Goal: Task Accomplishment & Management: Use online tool/utility

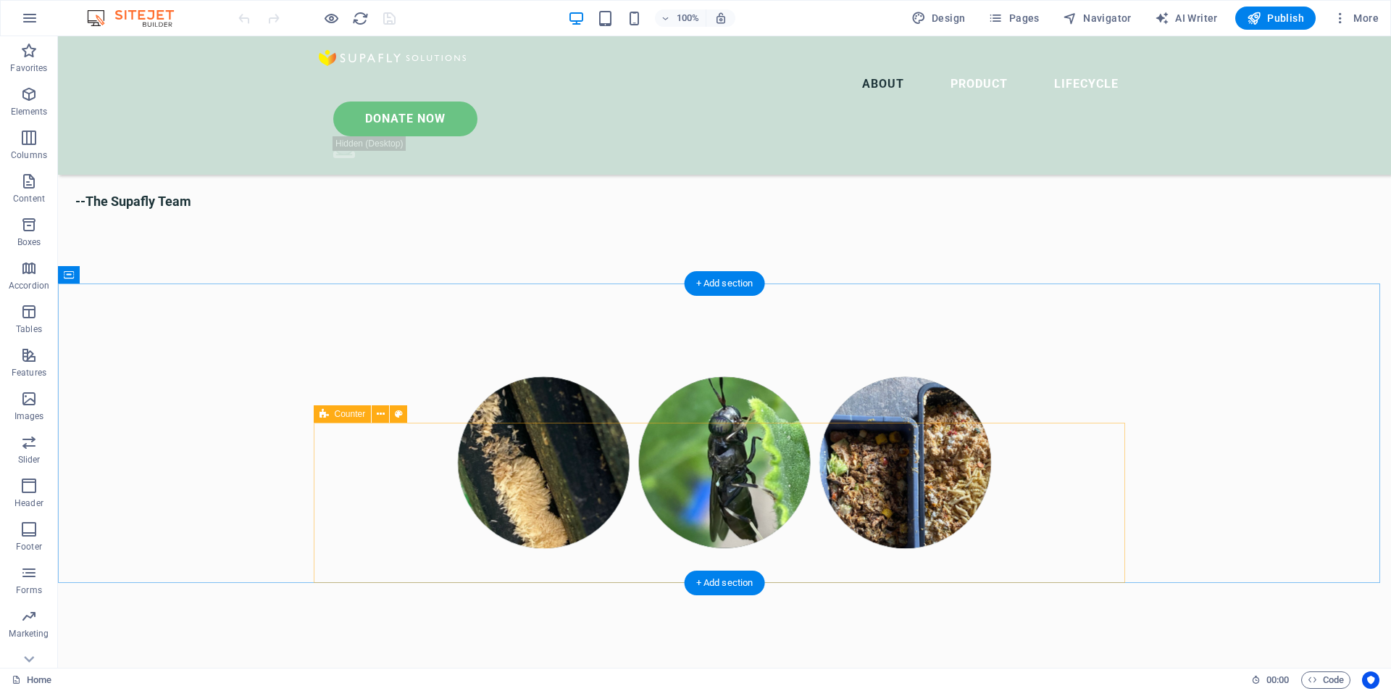
scroll to position [2174, 0]
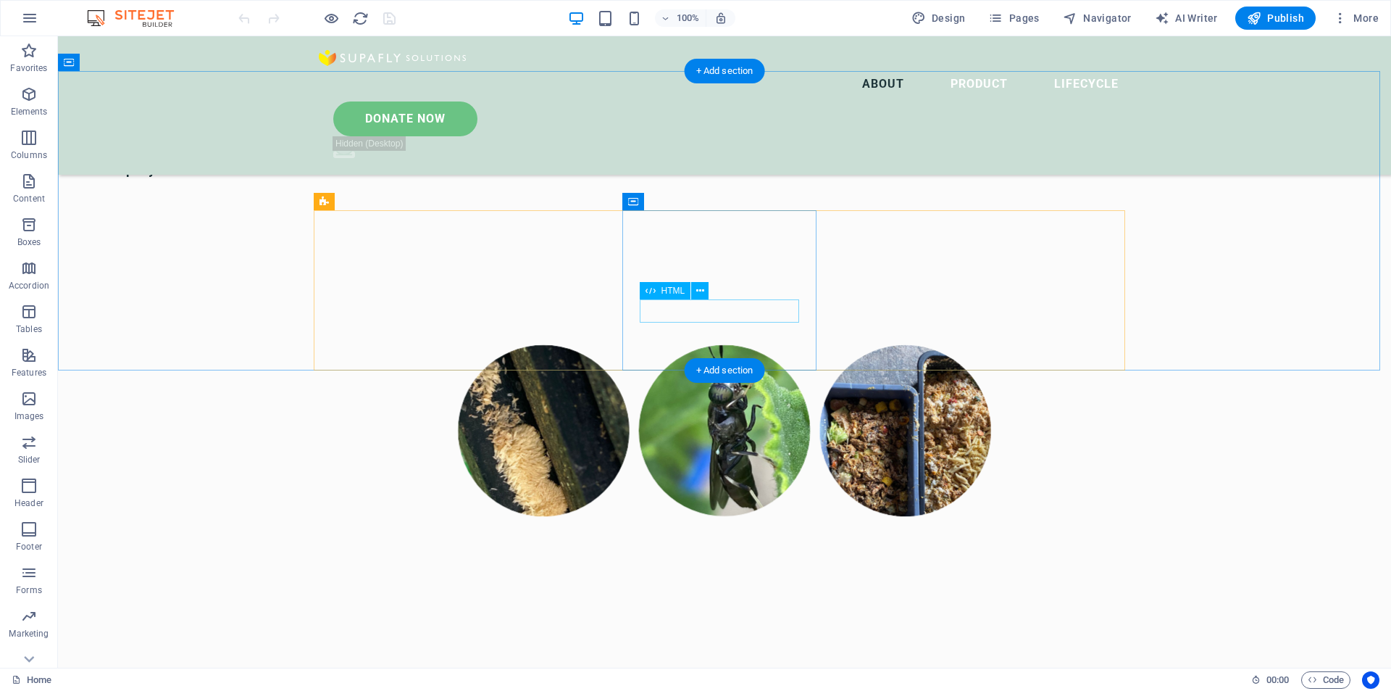
click at [702, 296] on icon at bounding box center [700, 290] width 8 height 15
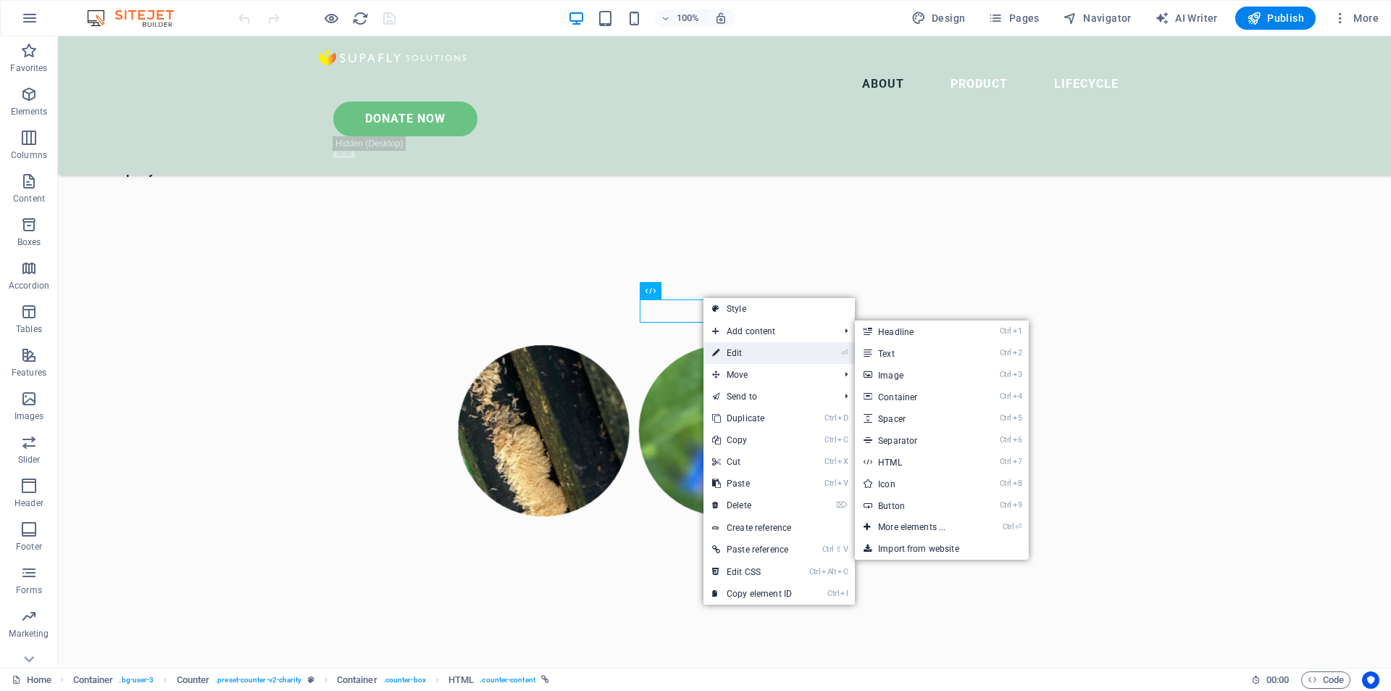
click at [727, 345] on link "⏎ Edit" at bounding box center [752, 353] width 97 height 22
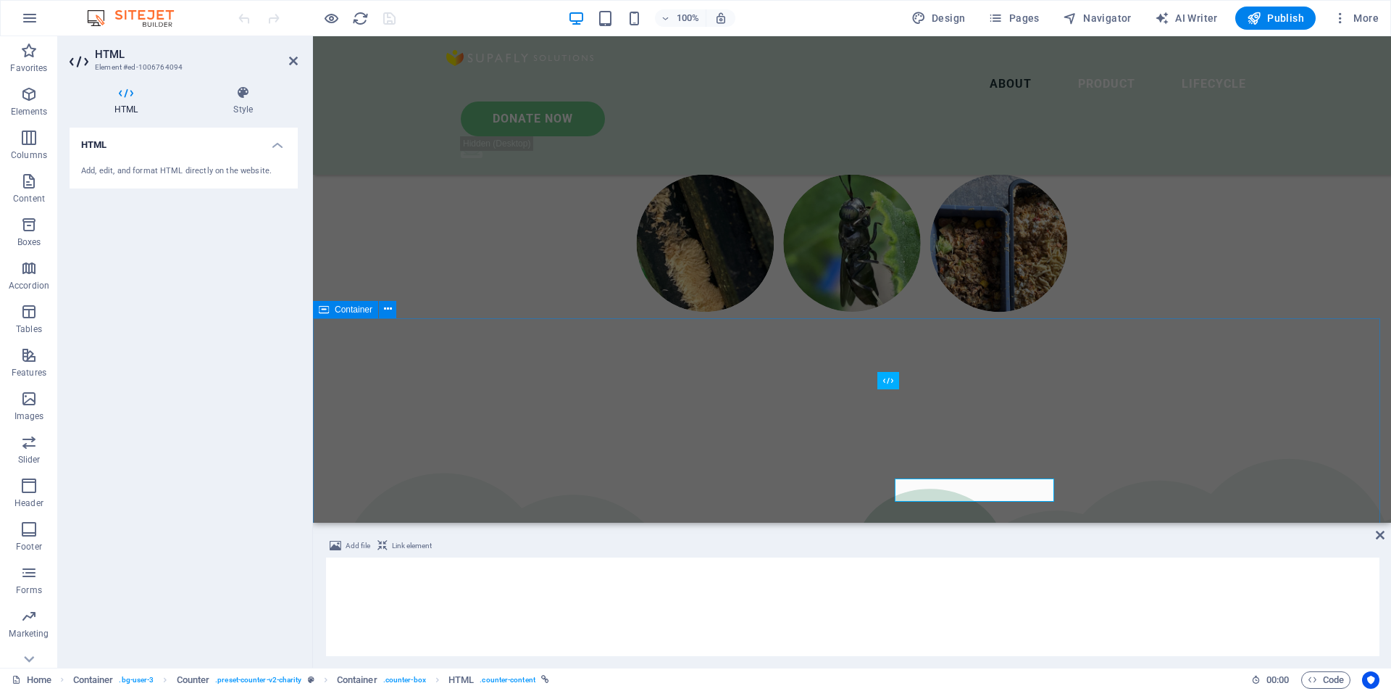
scroll to position [1995, 0]
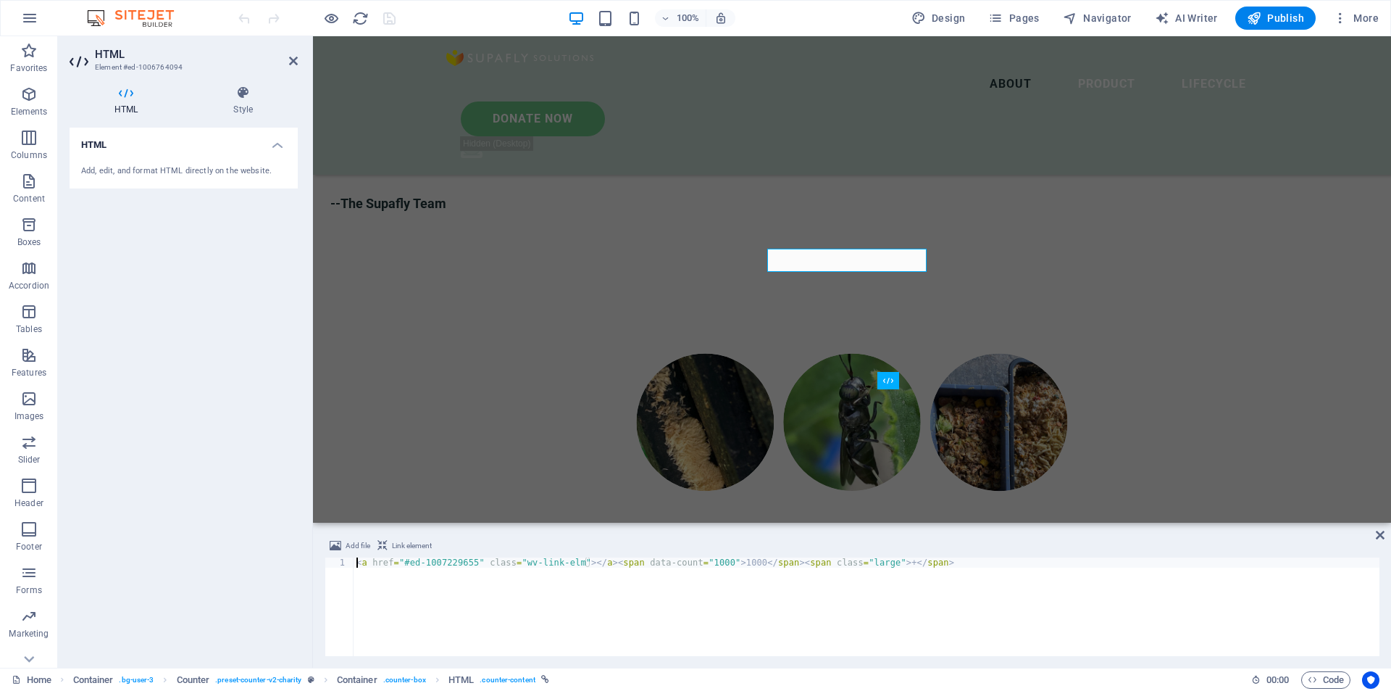
click at [868, 564] on div "< a href = "#ed-1007229655" class = "wv-link-elm" > </ a > < span data-count = …" at bounding box center [867, 616] width 1026 height 119
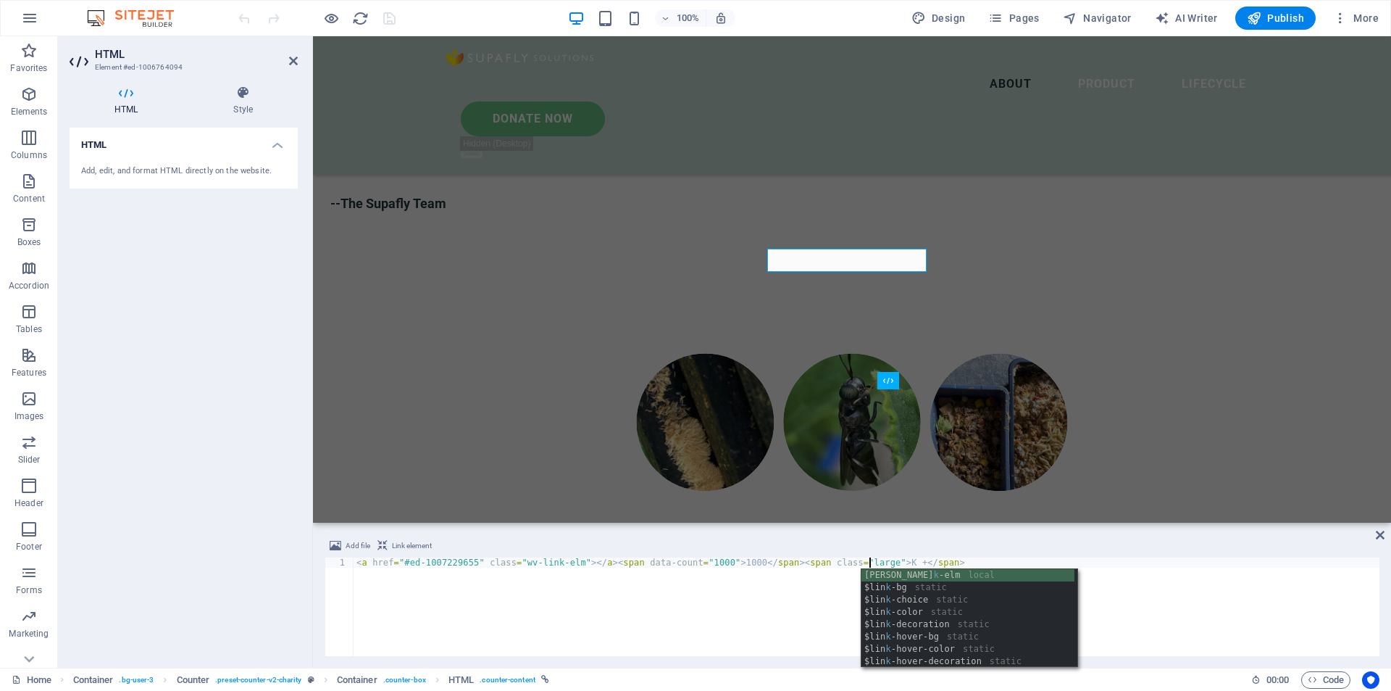
scroll to position [0, 42]
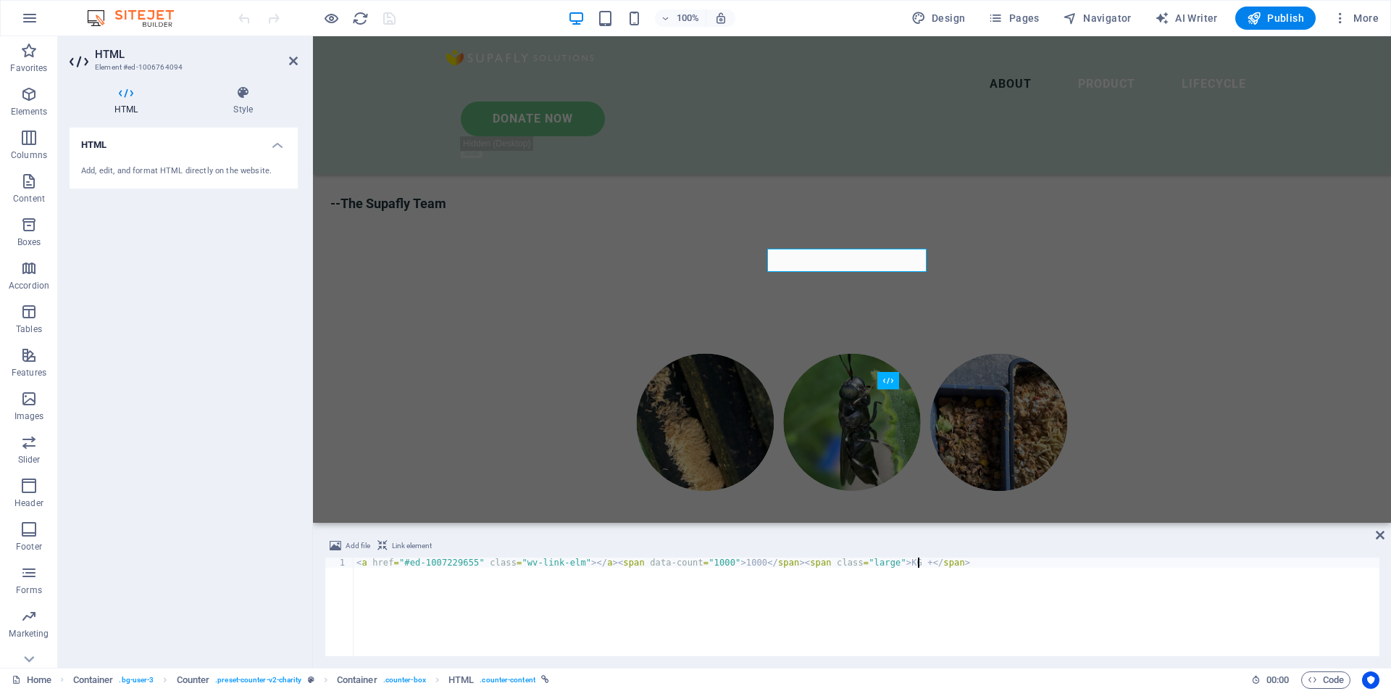
click at [720, 595] on div "< a href = "#ed-1007229655" class = "wv-link-elm" > </ a > < span data-count = …" at bounding box center [867, 616] width 1026 height 119
type textarea "<a href="#ed-1007229655" class="wv-link-elm"></a><span data-count="1000">1000</…"
click at [228, 312] on div "HTML Add, edit, and format HTML directly on the website." at bounding box center [184, 392] width 228 height 528
click at [292, 66] on icon at bounding box center [293, 61] width 9 height 12
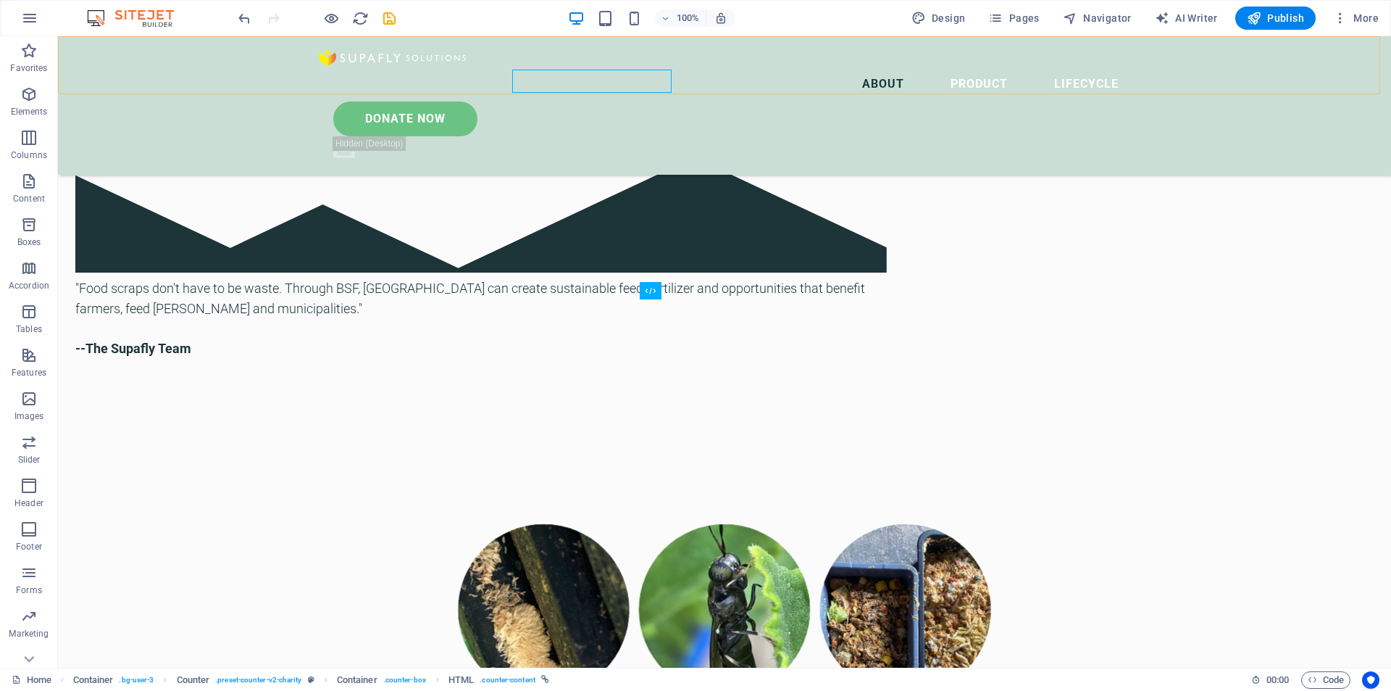
scroll to position [2174, 0]
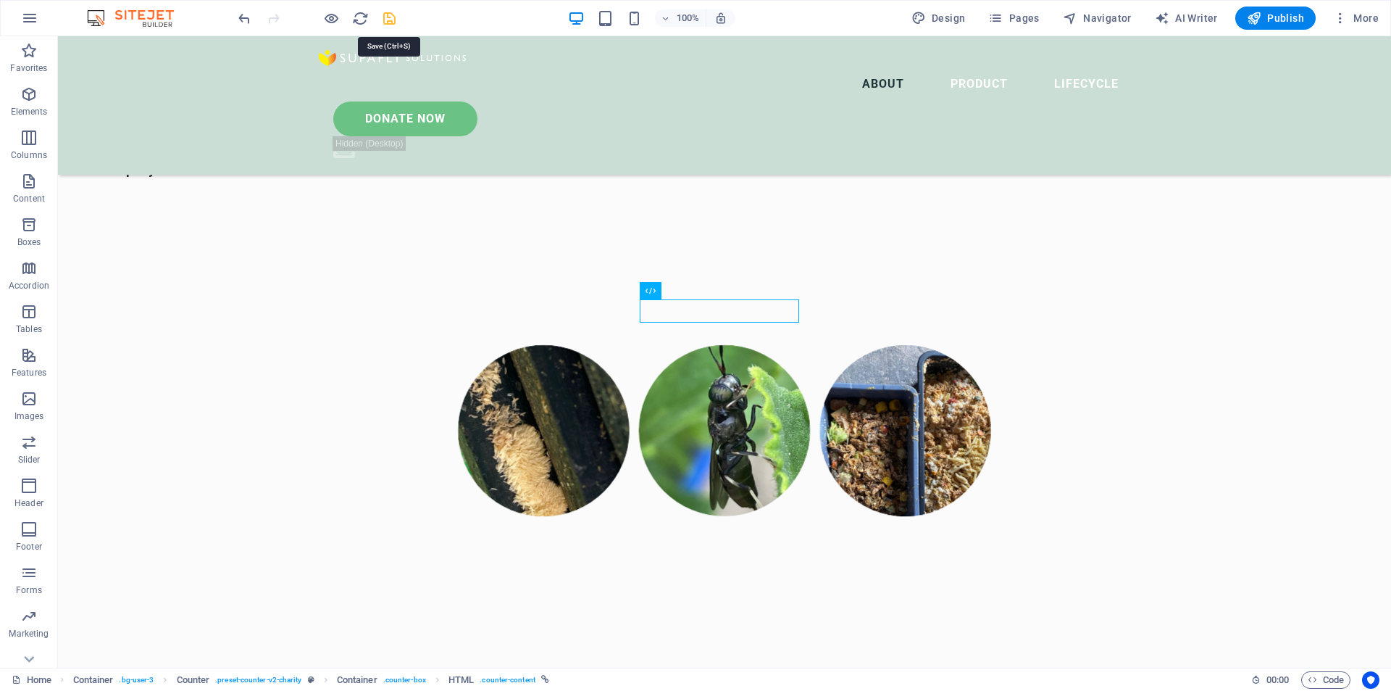
click at [391, 19] on icon "save" at bounding box center [389, 18] width 17 height 17
checkbox input "false"
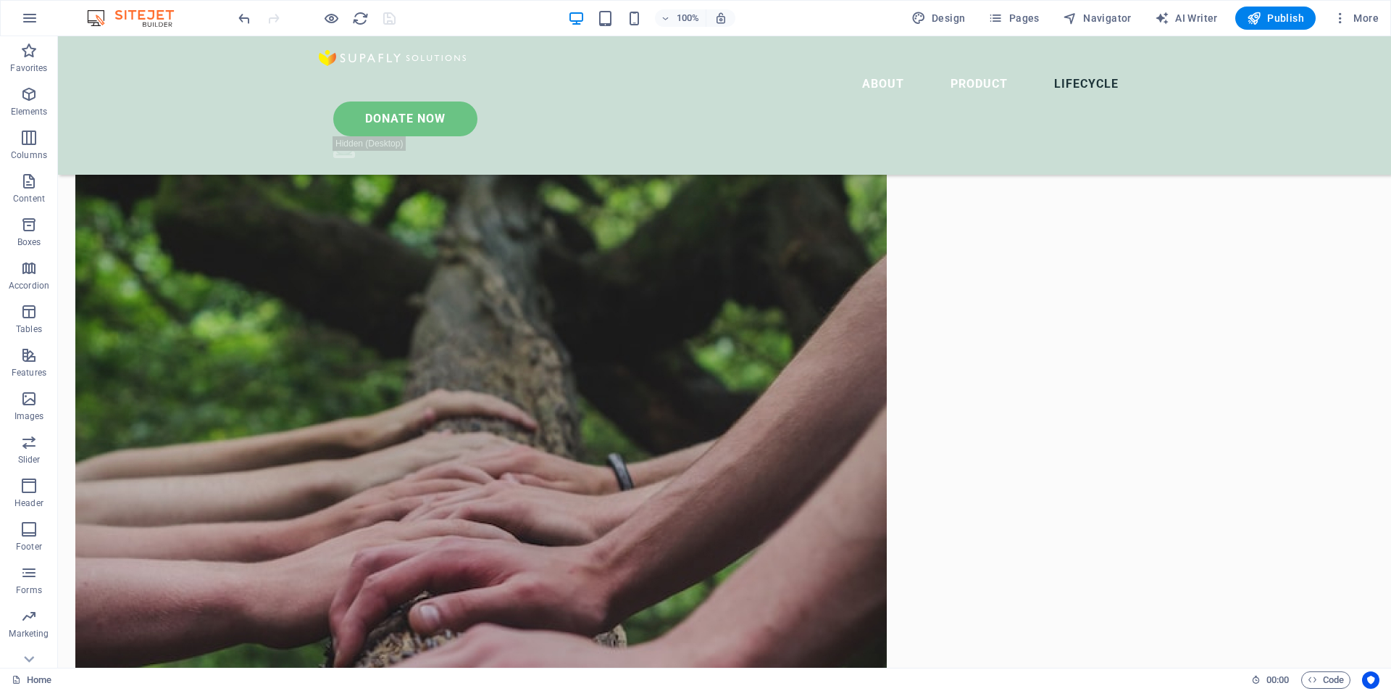
scroll to position [4321, 0]
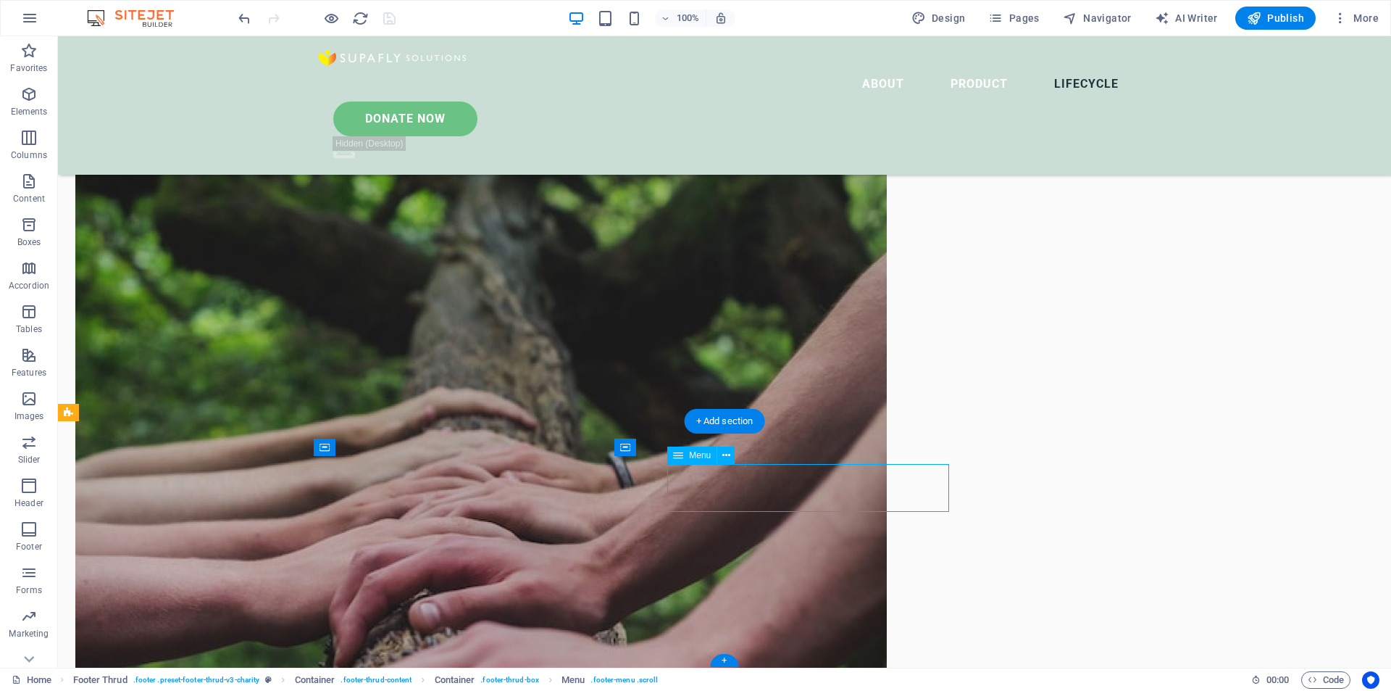
select select
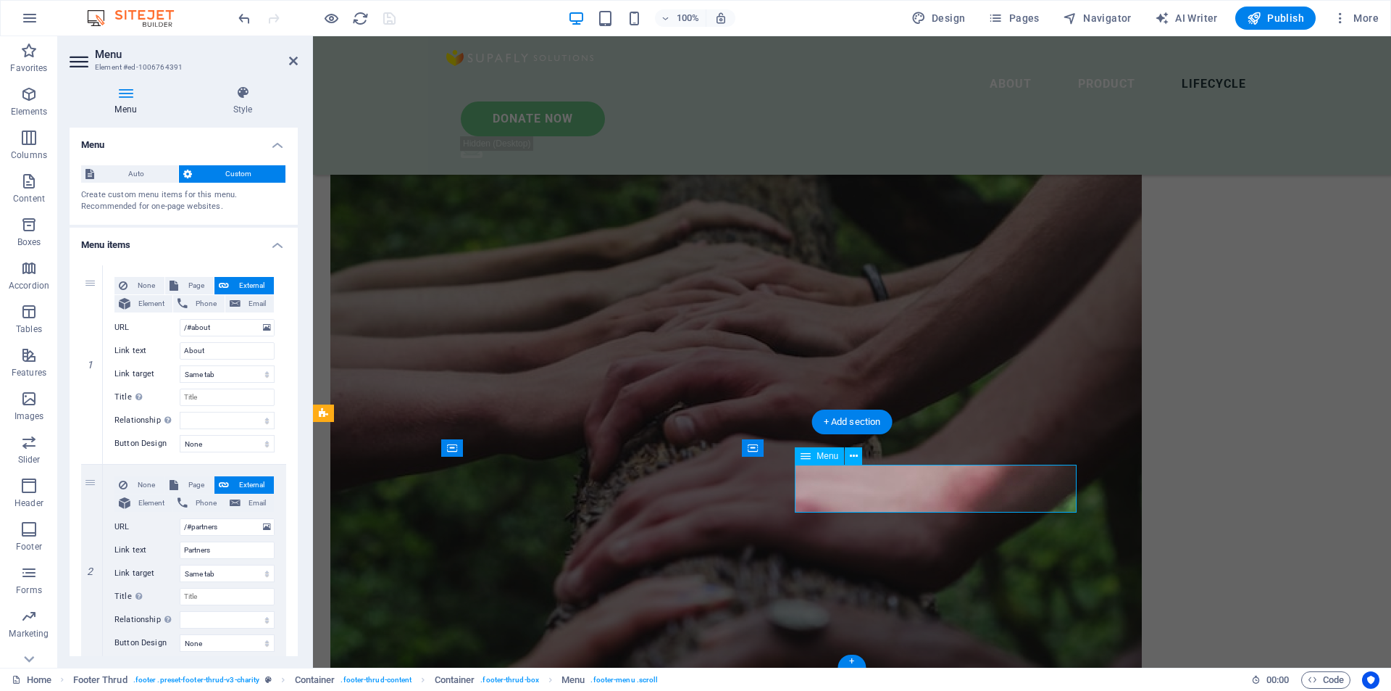
scroll to position [4235, 0]
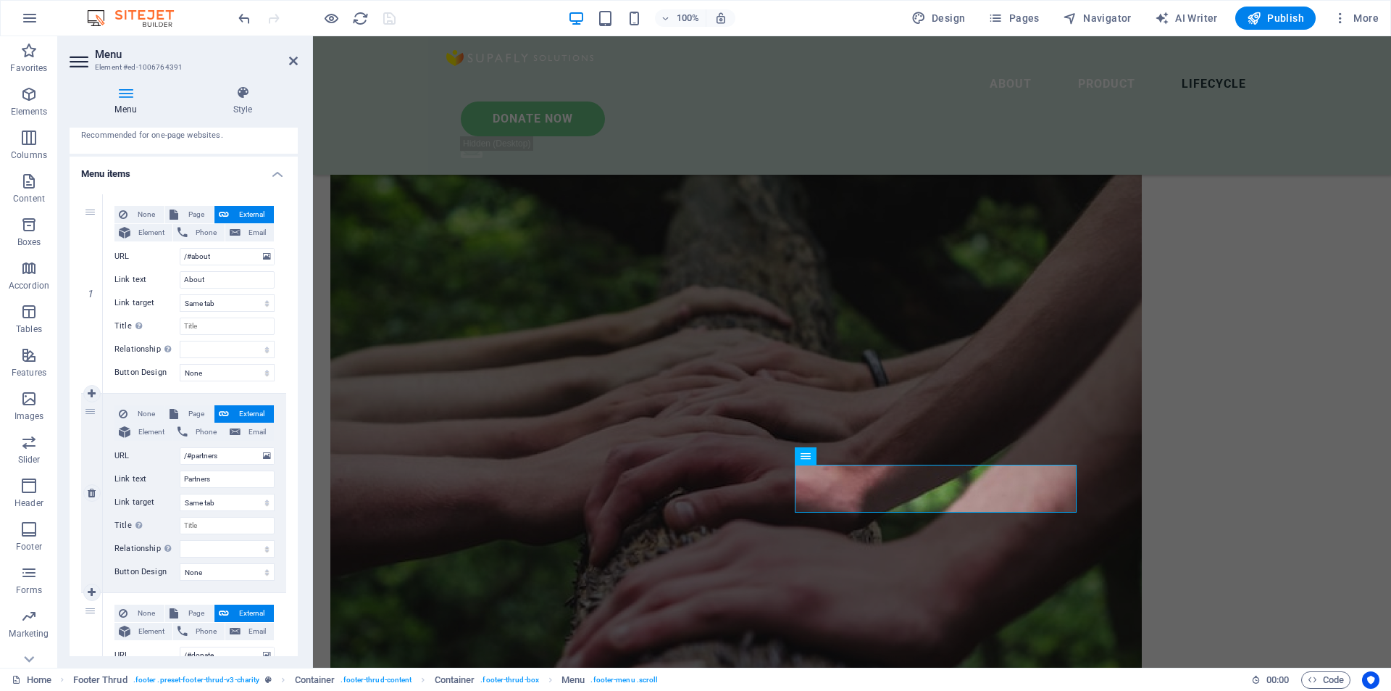
scroll to position [247, 0]
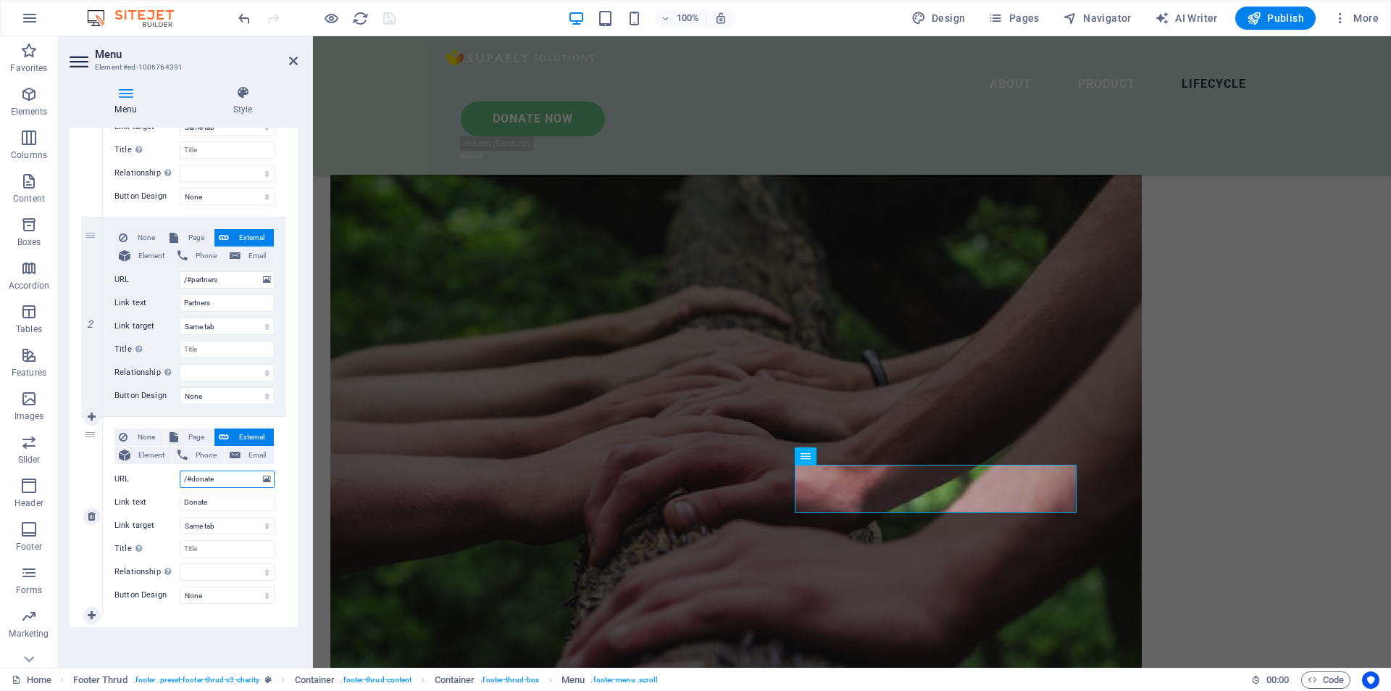
drag, startPoint x: 190, startPoint y: 482, endPoint x: 228, endPoint y: 483, distance: 37.7
click at [228, 483] on input "/#donate" at bounding box center [227, 478] width 95 height 17
type input "/#lifecycle"
select select
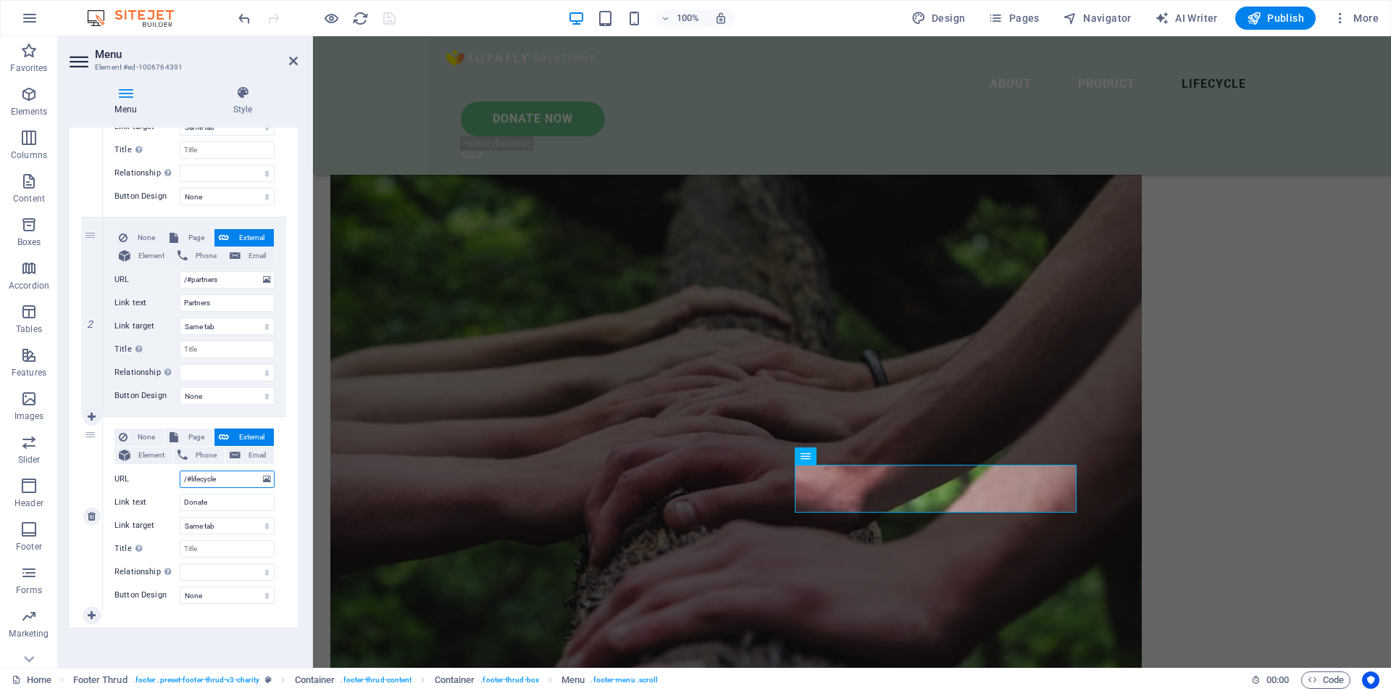
select select
type input "/#lifecycle"
drag, startPoint x: 207, startPoint y: 497, endPoint x: 138, endPoint y: 510, distance: 70.1
click at [139, 509] on div "Link text Donate" at bounding box center [194, 501] width 160 height 17
type input "Ku"
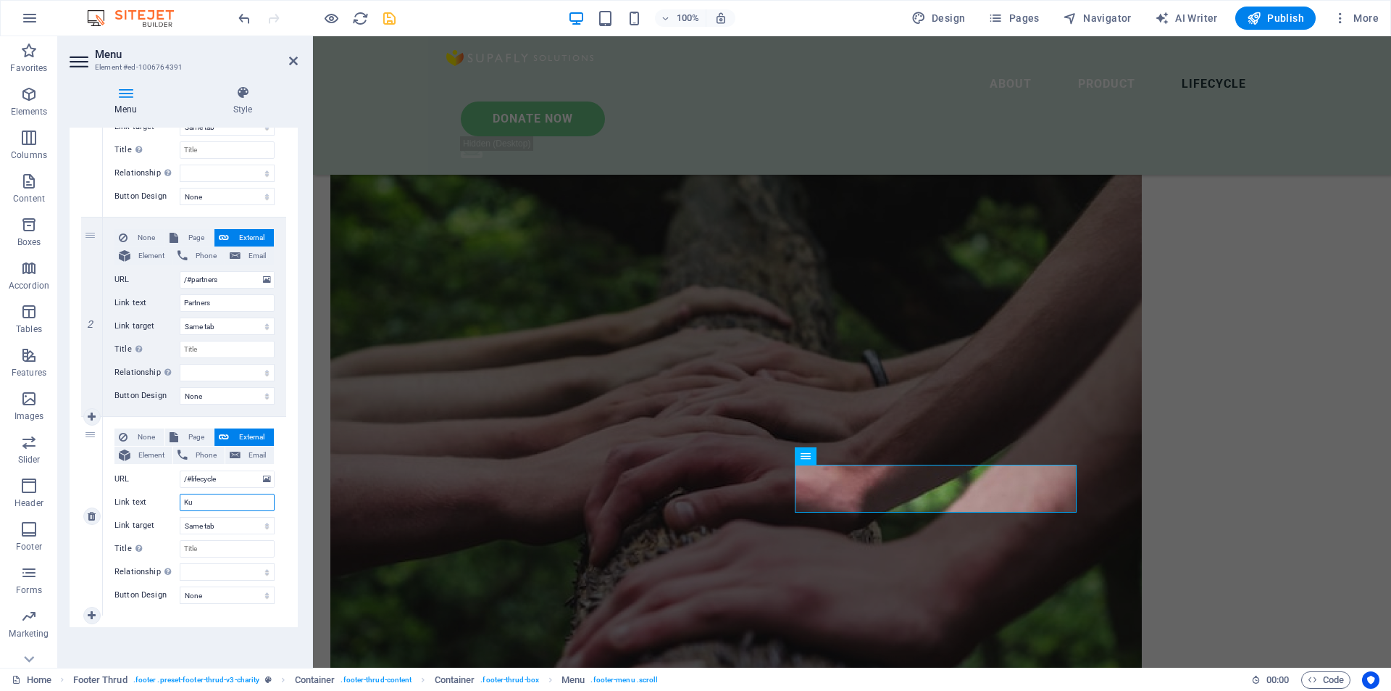
select select
type input "K"
select select
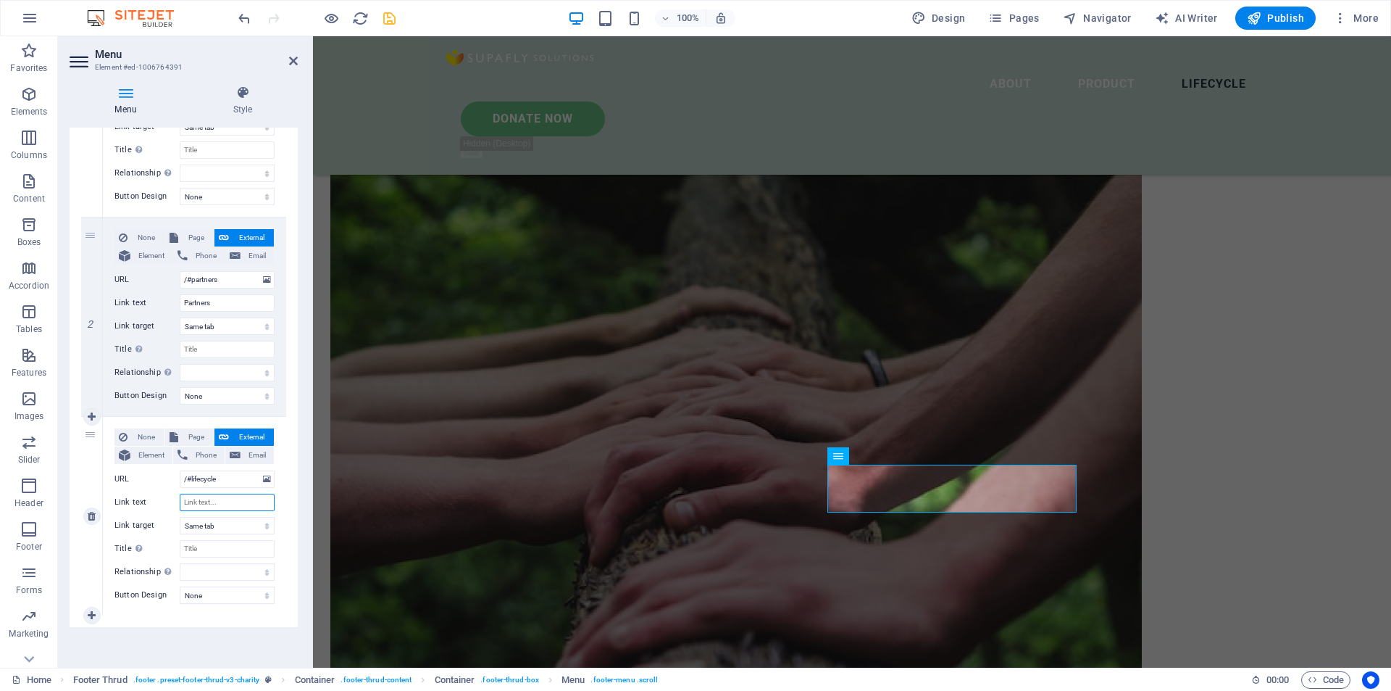
select select
type input "Li"
select select
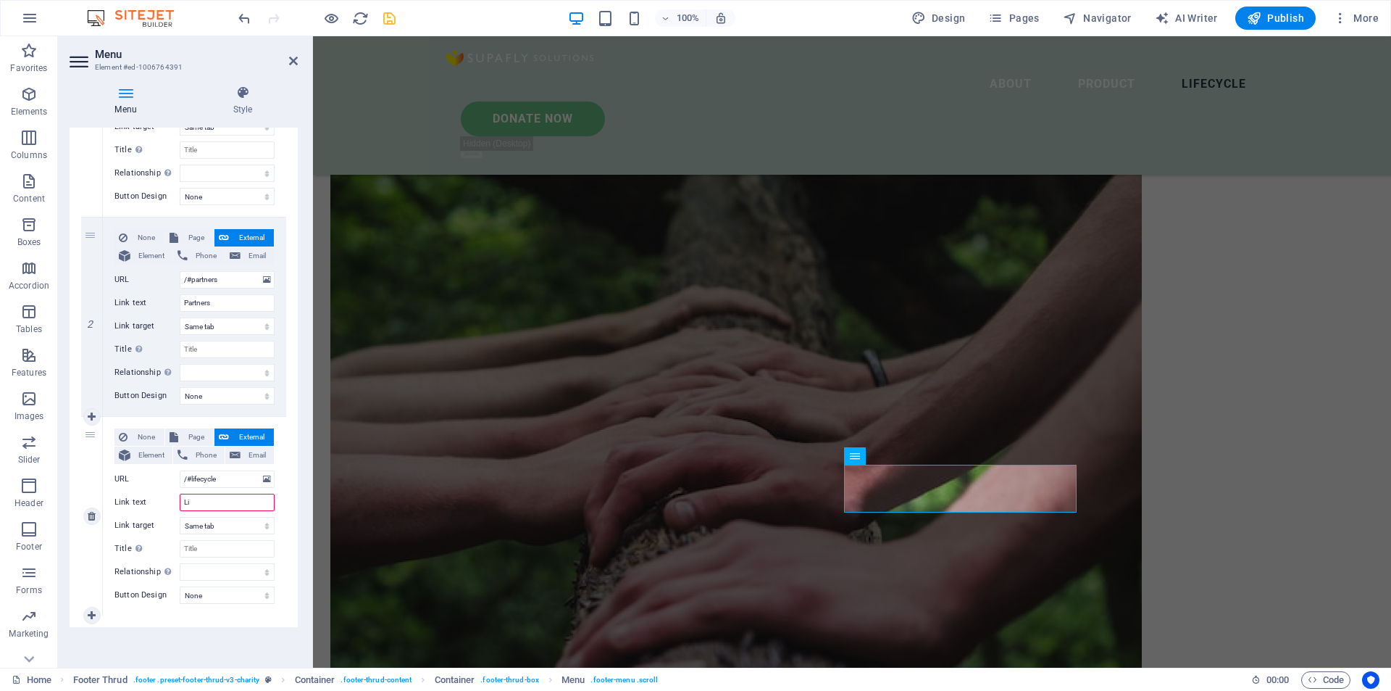
select select
type input "Lifecycle"
select select
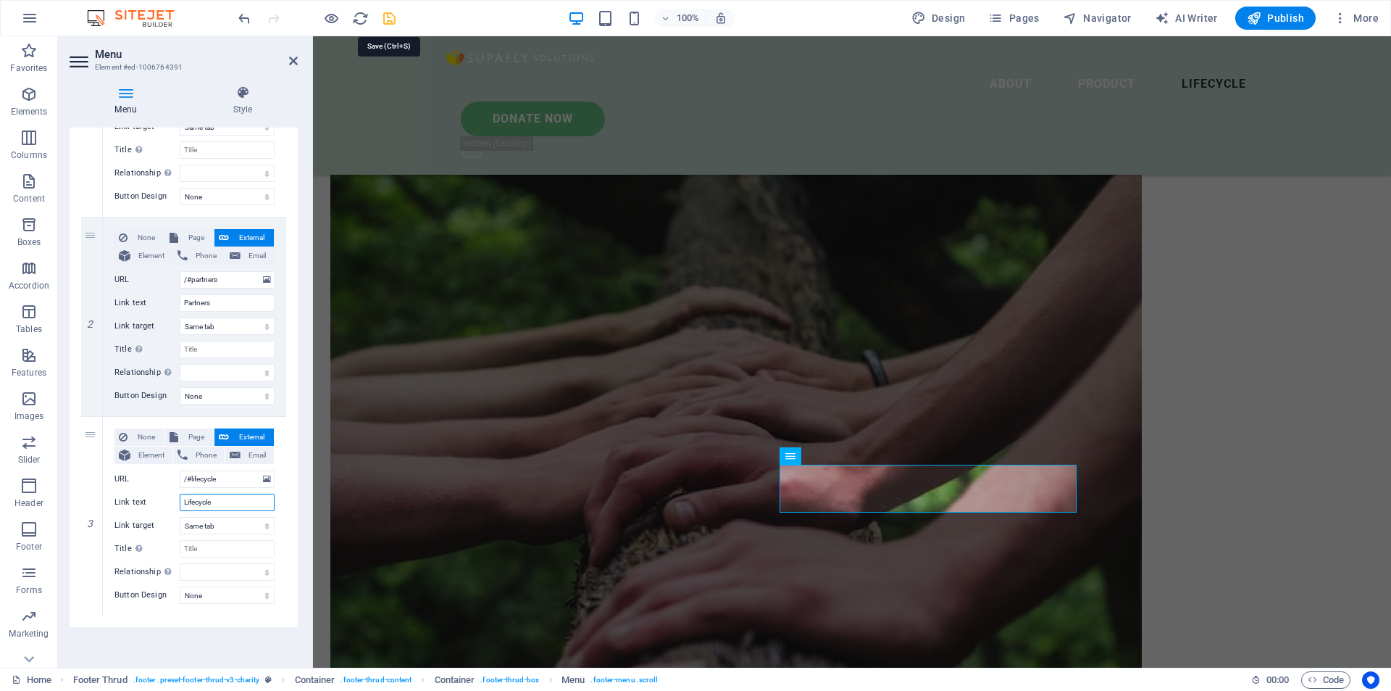
type input "Lifecycle"
click at [395, 22] on icon "save" at bounding box center [389, 18] width 17 height 17
checkbox input "false"
